Goal: Task Accomplishment & Management: Manage account settings

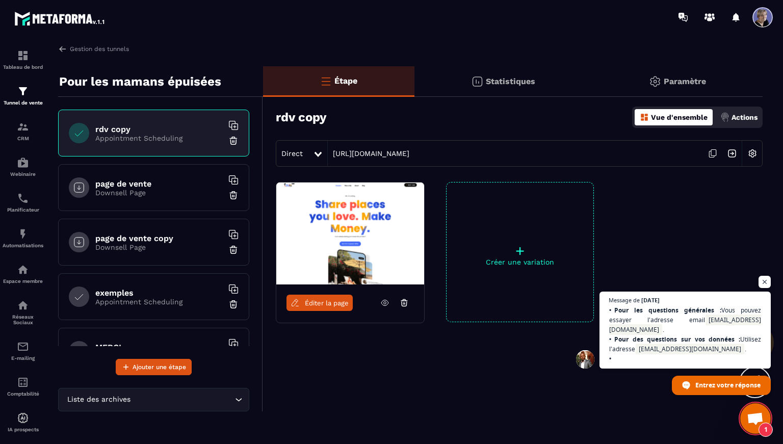
scroll to position [1512, 0]
click at [664, 85] on p "Paramètre" at bounding box center [685, 81] width 42 height 10
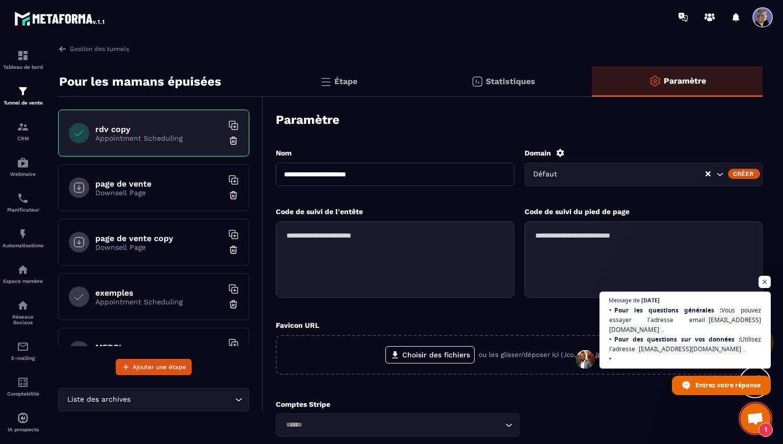
click at [645, 174] on input "Search for option" at bounding box center [636, 174] width 138 height 11
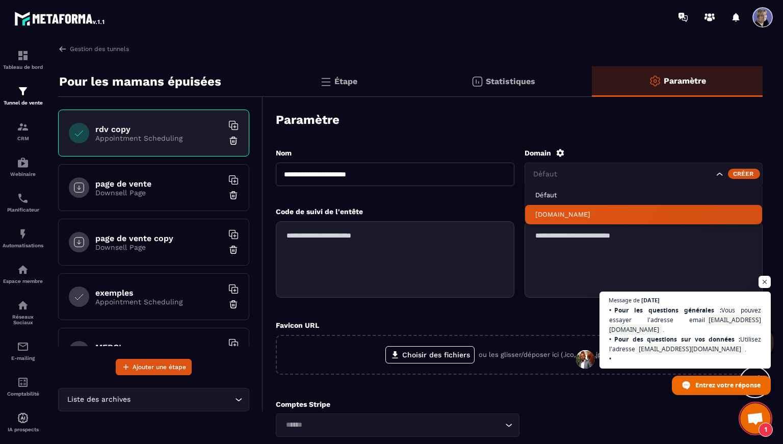
click at [586, 215] on p "[DOMAIN_NAME]" at bounding box center [643, 214] width 217 height 9
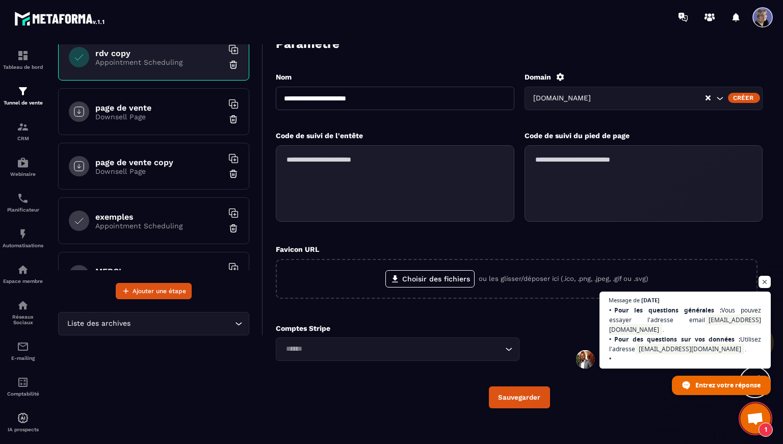
scroll to position [86, 0]
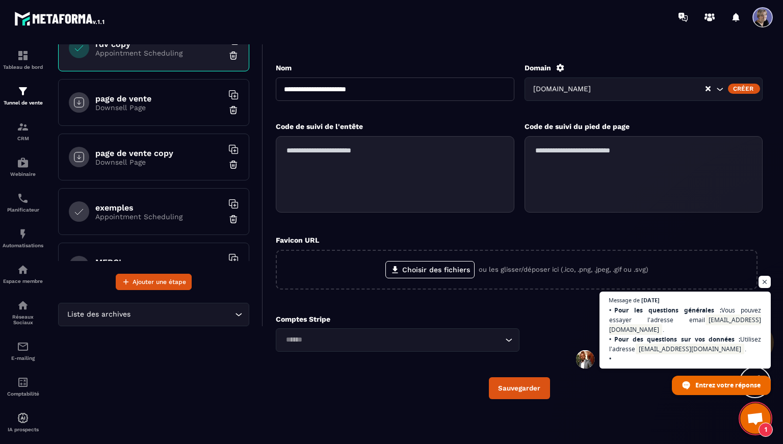
click at [515, 393] on button "Sauvegarder" at bounding box center [519, 388] width 61 height 22
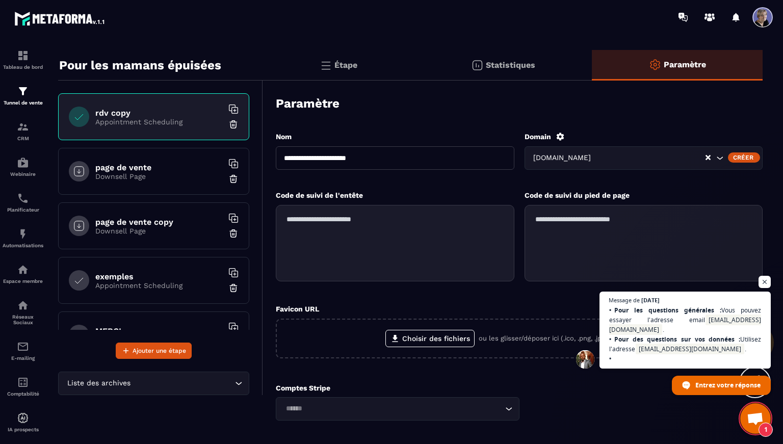
scroll to position [0, 0]
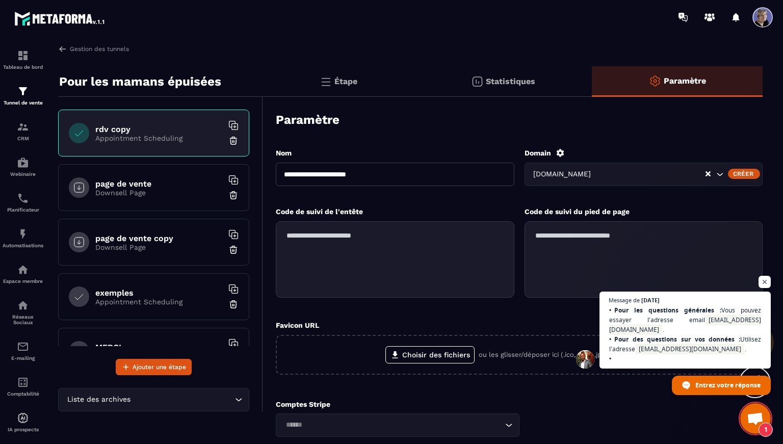
click at [149, 194] on p "Downsell Page" at bounding box center [158, 193] width 127 height 8
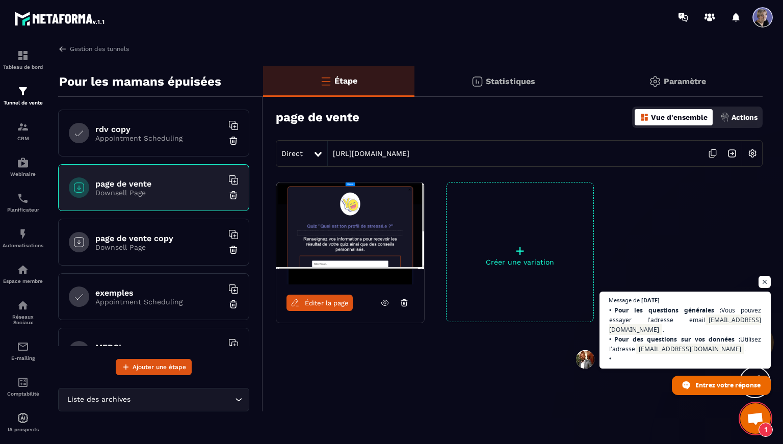
click at [154, 147] on div "rdv copy Appointment Scheduling" at bounding box center [153, 133] width 191 height 47
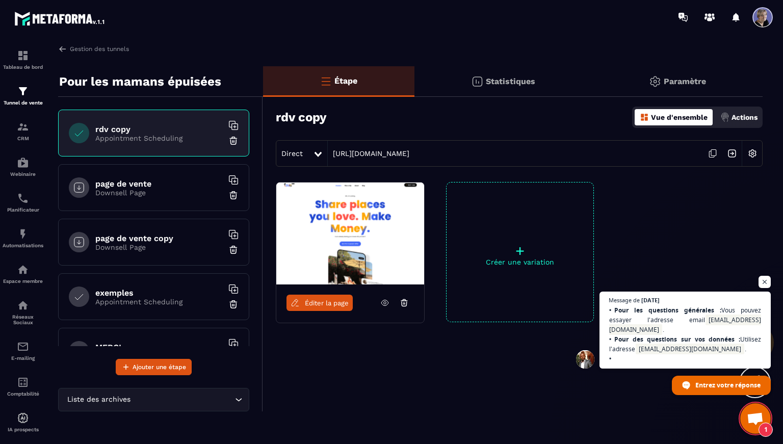
click at [163, 194] on p "Downsell Page" at bounding box center [158, 193] width 127 height 8
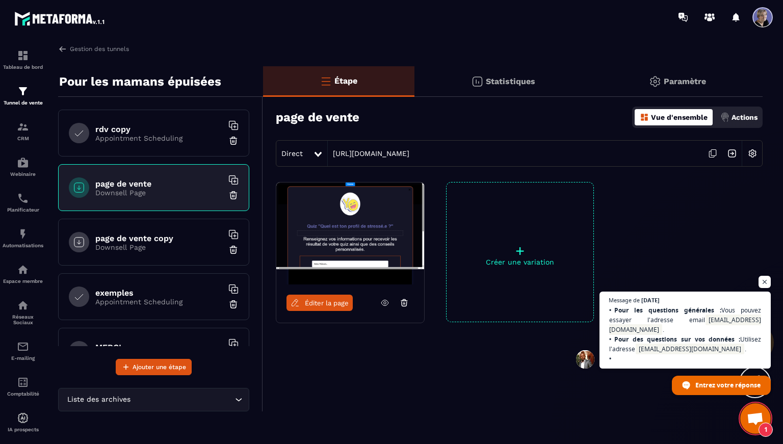
click at [164, 229] on div "page de vente copy Downsell Page" at bounding box center [153, 242] width 191 height 47
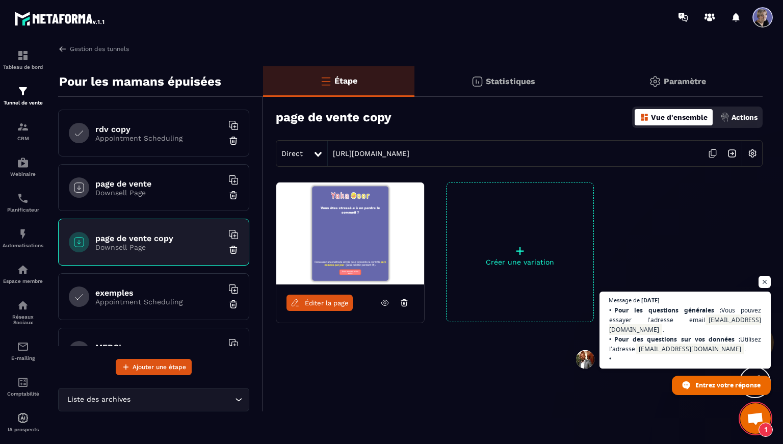
click at [163, 289] on h6 "exemples" at bounding box center [158, 293] width 127 height 10
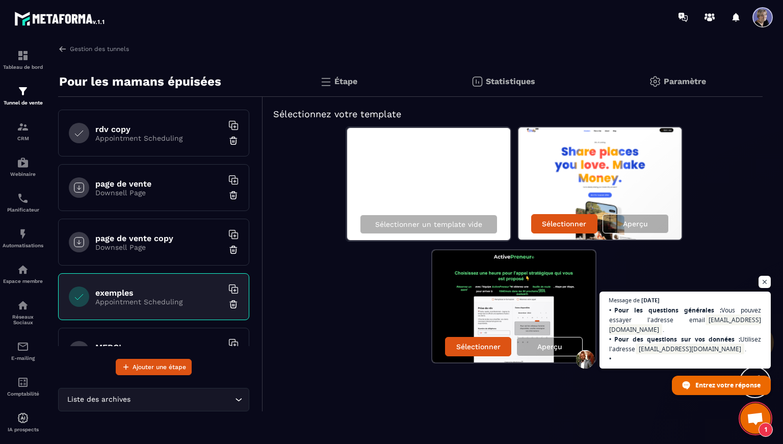
click at [162, 135] on p "Appointment Scheduling" at bounding box center [158, 138] width 127 height 8
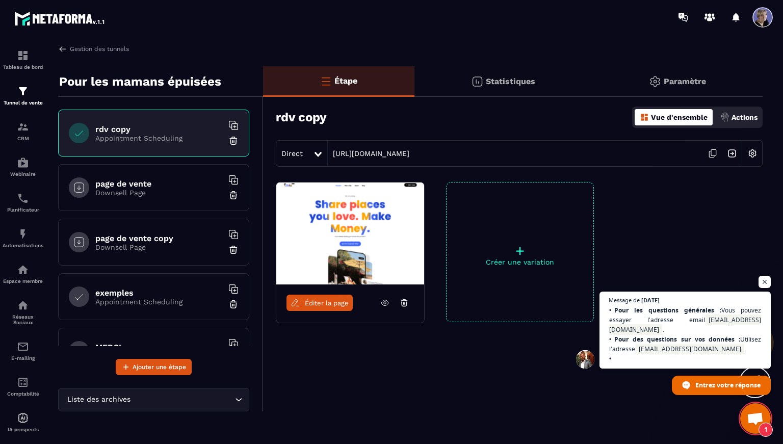
click at [755, 154] on img at bounding box center [752, 153] width 19 height 19
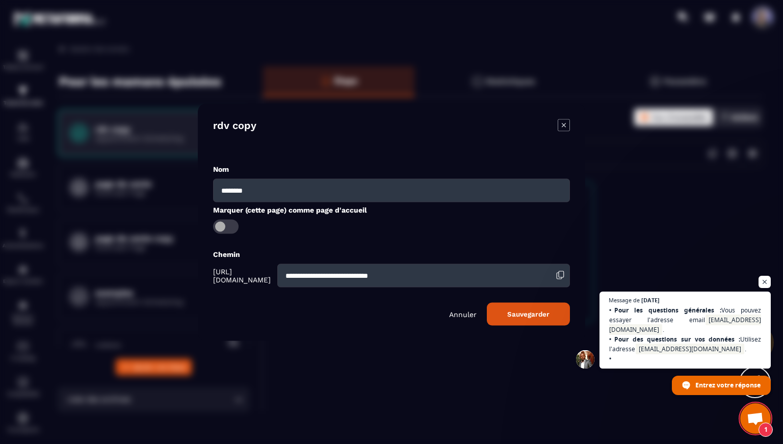
click at [469, 316] on p "Annuler" at bounding box center [463, 314] width 28 height 8
